Goal: Task Accomplishment & Management: Manage account settings

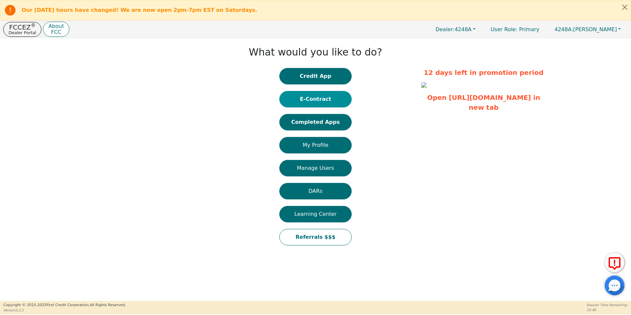
click at [314, 102] on button "E-Contract" at bounding box center [315, 99] width 72 height 16
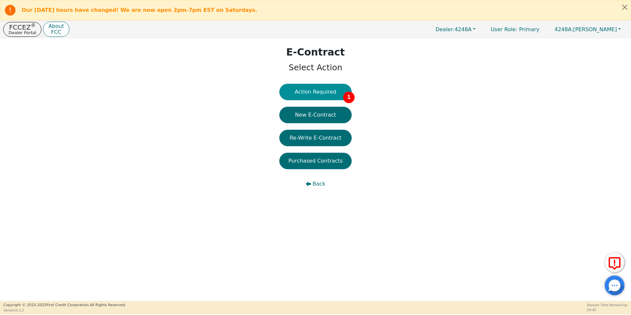
click at [319, 96] on button "Action Required 1" at bounding box center [315, 92] width 72 height 16
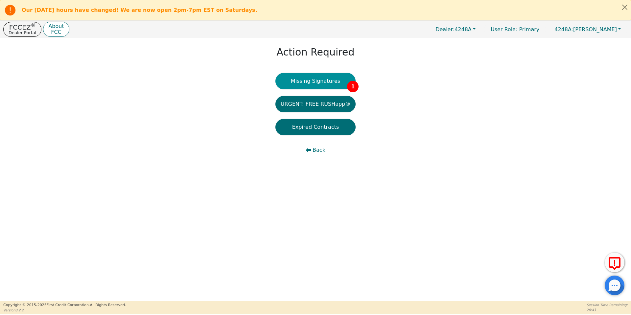
click at [322, 81] on button "Missing Signatures 1" at bounding box center [316, 81] width 81 height 16
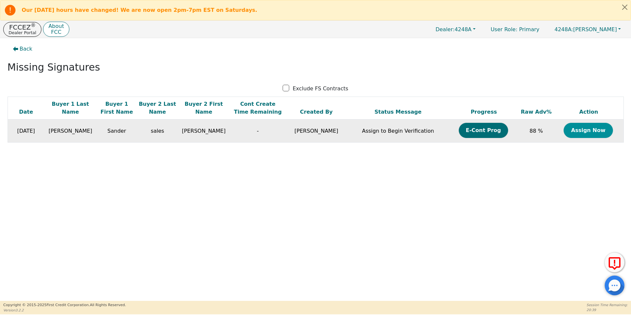
click at [578, 134] on button "Assign Now" at bounding box center [588, 130] width 49 height 15
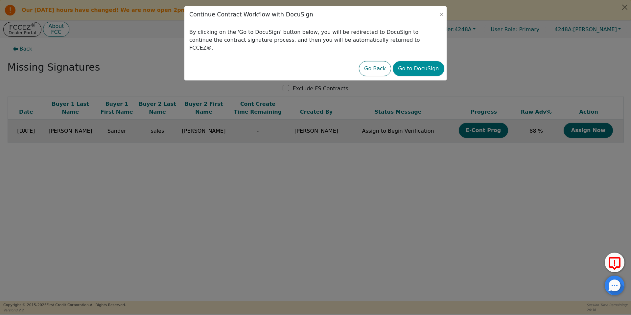
click at [431, 64] on button "Go to DocuSign" at bounding box center [418, 68] width 51 height 15
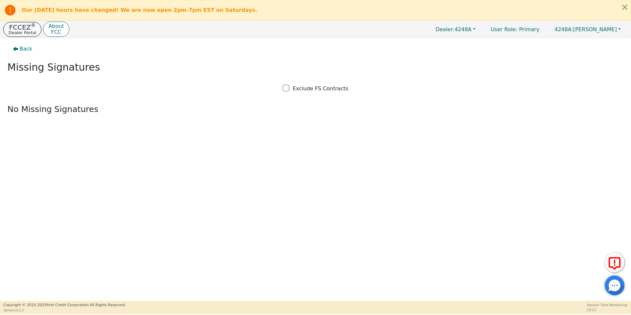
click at [10, 33] on p "Dealer Portal" at bounding box center [23, 33] width 28 height 4
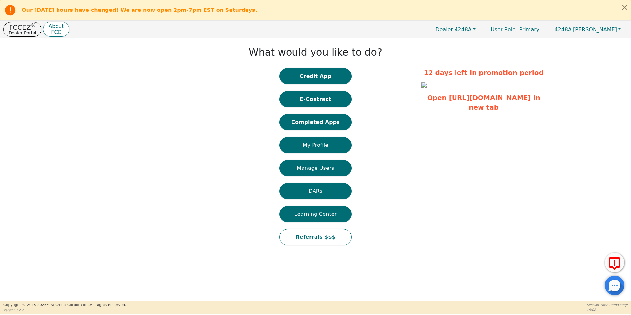
click at [302, 112] on div "Credit App E-Contract Completed Apps My Profile Manage Users DARs Learning Cent…" at bounding box center [315, 160] width 72 height 184
click at [301, 119] on button "Completed Apps" at bounding box center [315, 122] width 72 height 16
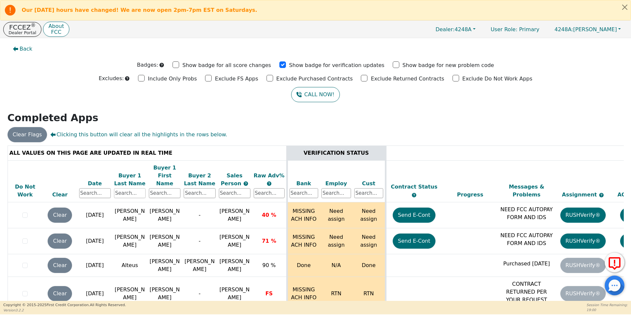
click at [125, 188] on input "text" at bounding box center [130, 193] width 32 height 10
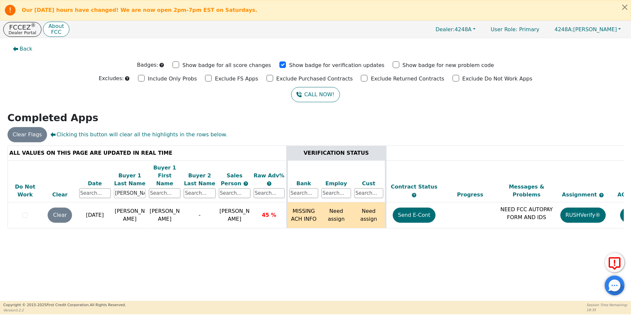
type input "[PERSON_NAME]"
